Goal: Navigation & Orientation: Find specific page/section

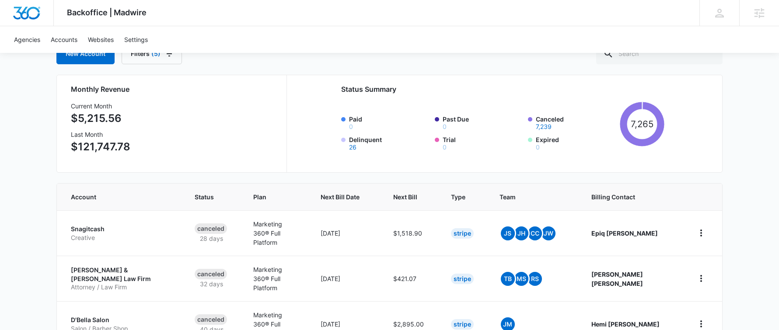
scroll to position [63, 0]
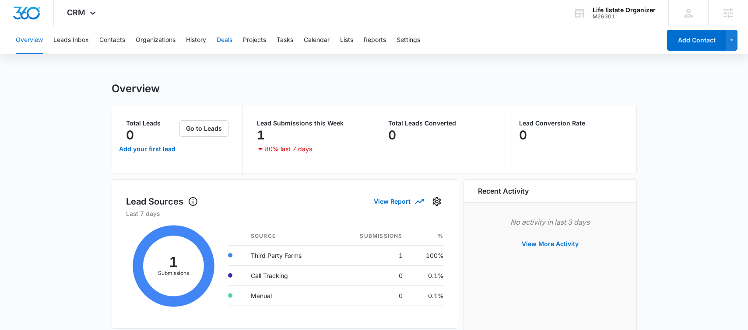
click at [226, 39] on button "Deals" at bounding box center [225, 40] width 16 height 28
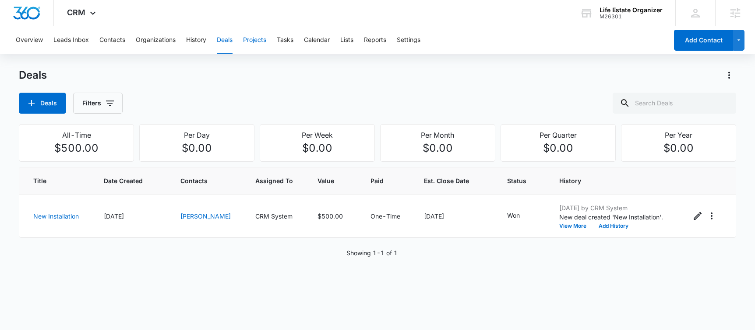
click at [255, 35] on button "Projects" at bounding box center [254, 40] width 23 height 28
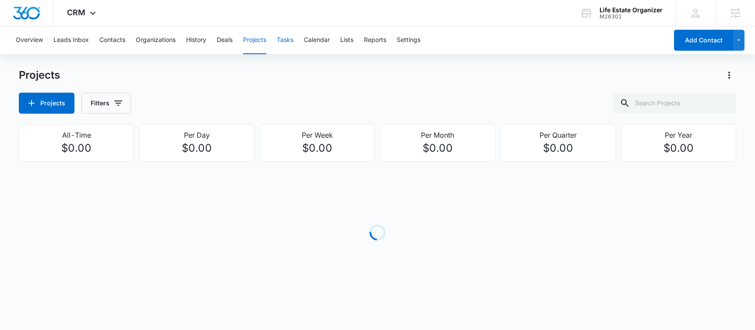
click at [280, 37] on button "Tasks" at bounding box center [285, 40] width 17 height 28
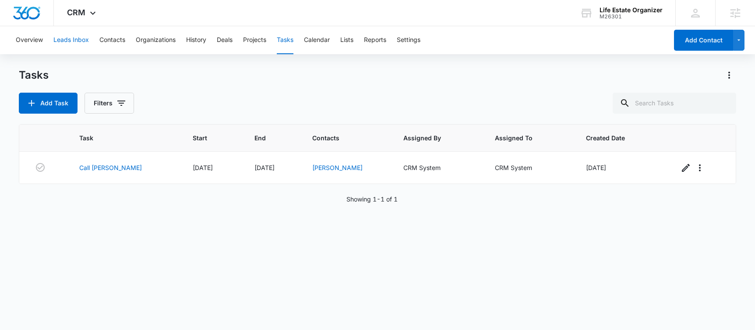
click at [75, 40] on button "Leads Inbox" at bounding box center [70, 40] width 35 height 28
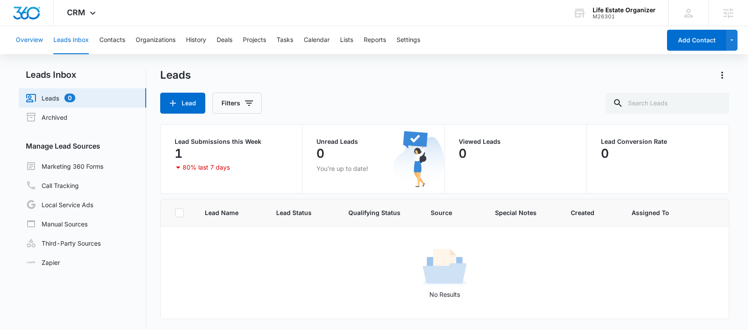
click at [41, 40] on button "Overview" at bounding box center [29, 40] width 27 height 28
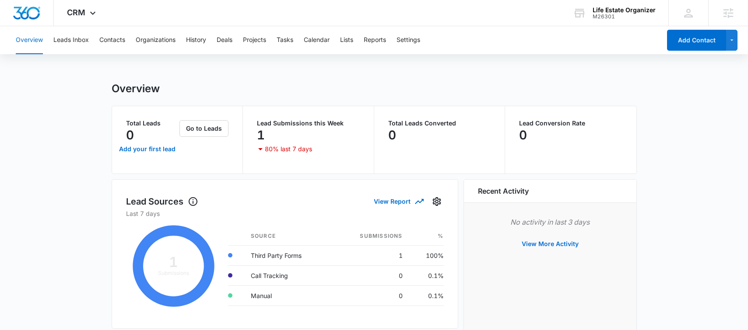
drag, startPoint x: 131, startPoint y: 45, endPoint x: 123, endPoint y: 43, distance: 8.4
click at [131, 45] on div "Overview Leads Inbox Contacts Organizations History Deals Projects Tasks Calend…" at bounding box center [336, 40] width 650 height 28
click at [121, 43] on button "Contacts" at bounding box center [112, 40] width 26 height 28
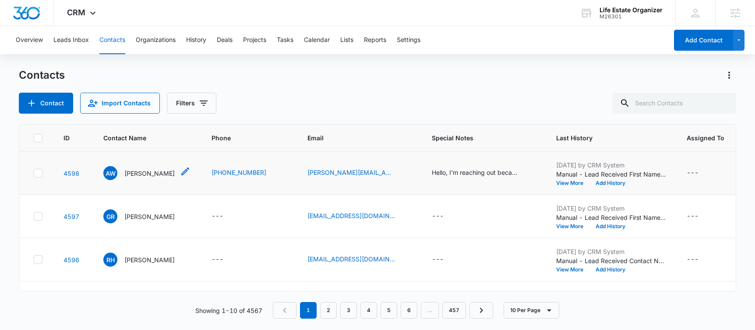
click at [141, 174] on p "[PERSON_NAME]" at bounding box center [149, 173] width 50 height 9
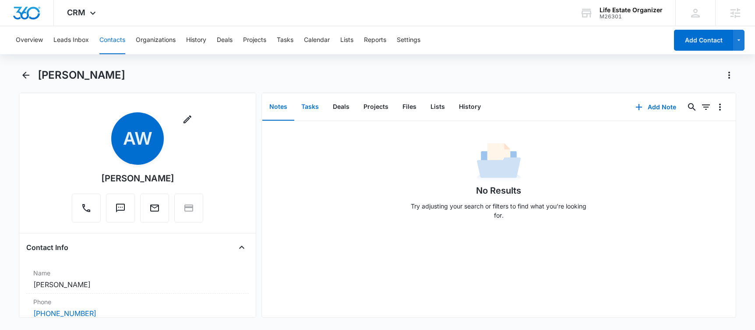
click at [312, 110] on button "Tasks" at bounding box center [310, 107] width 32 height 27
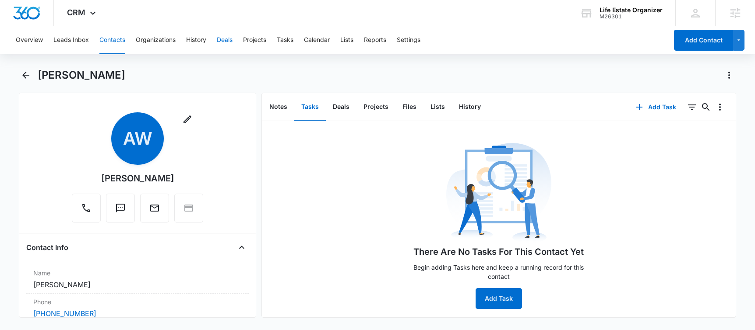
click at [230, 39] on button "Deals" at bounding box center [225, 40] width 16 height 28
